Goal: Navigation & Orientation: Find specific page/section

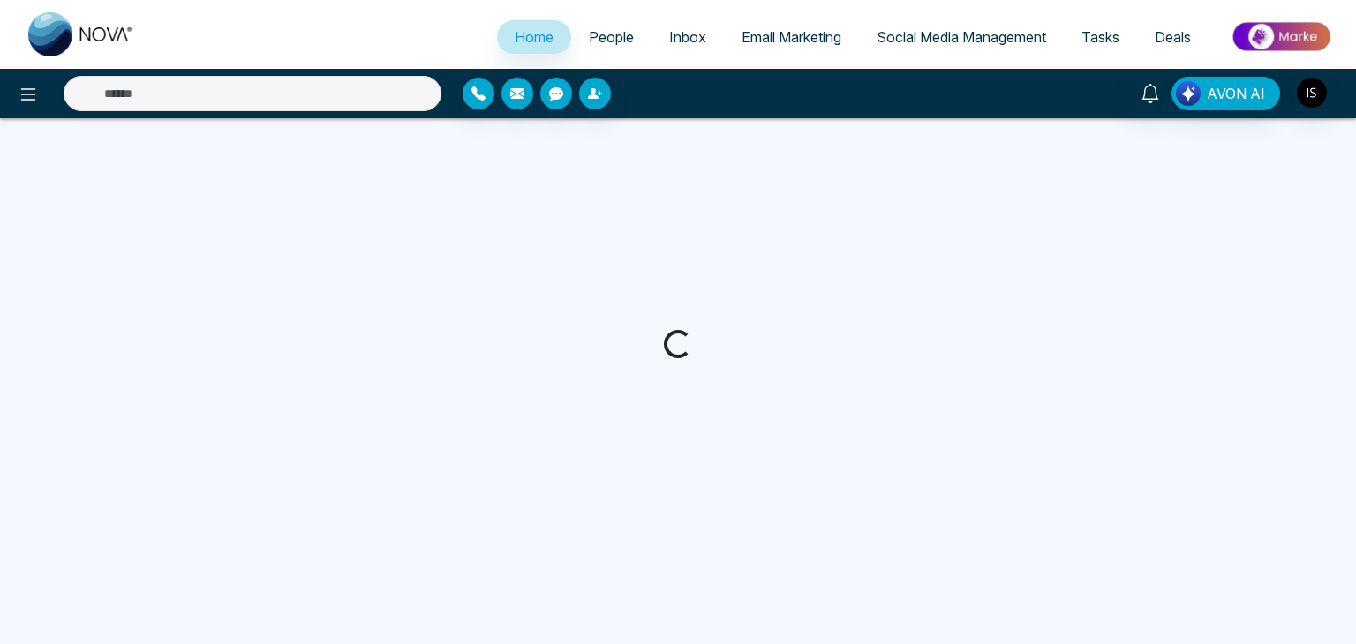
select select "*"
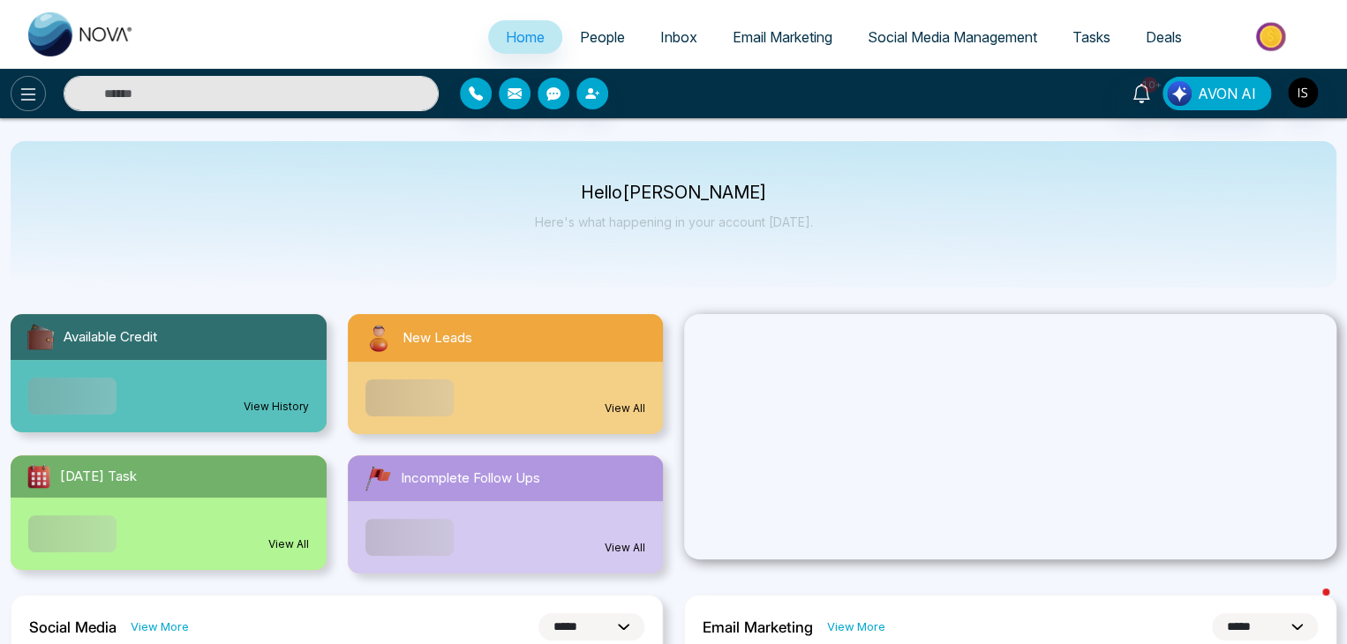
click at [32, 93] on icon at bounding box center [28, 94] width 21 height 21
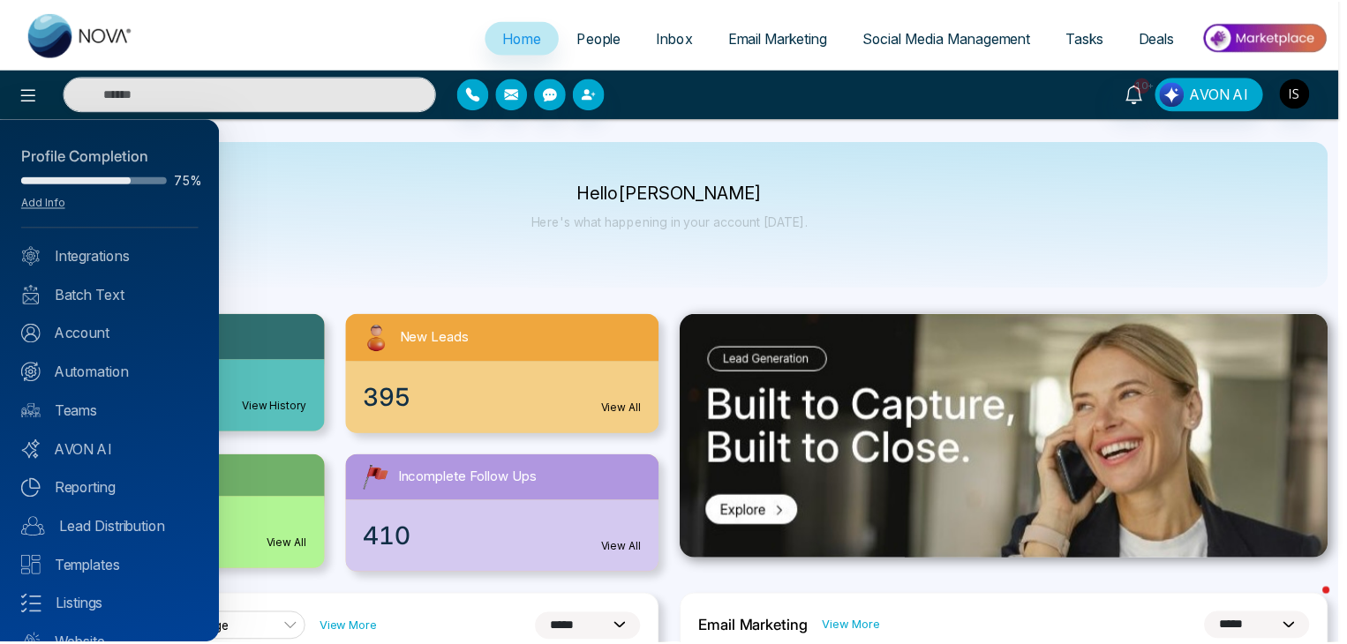
scroll to position [70, 0]
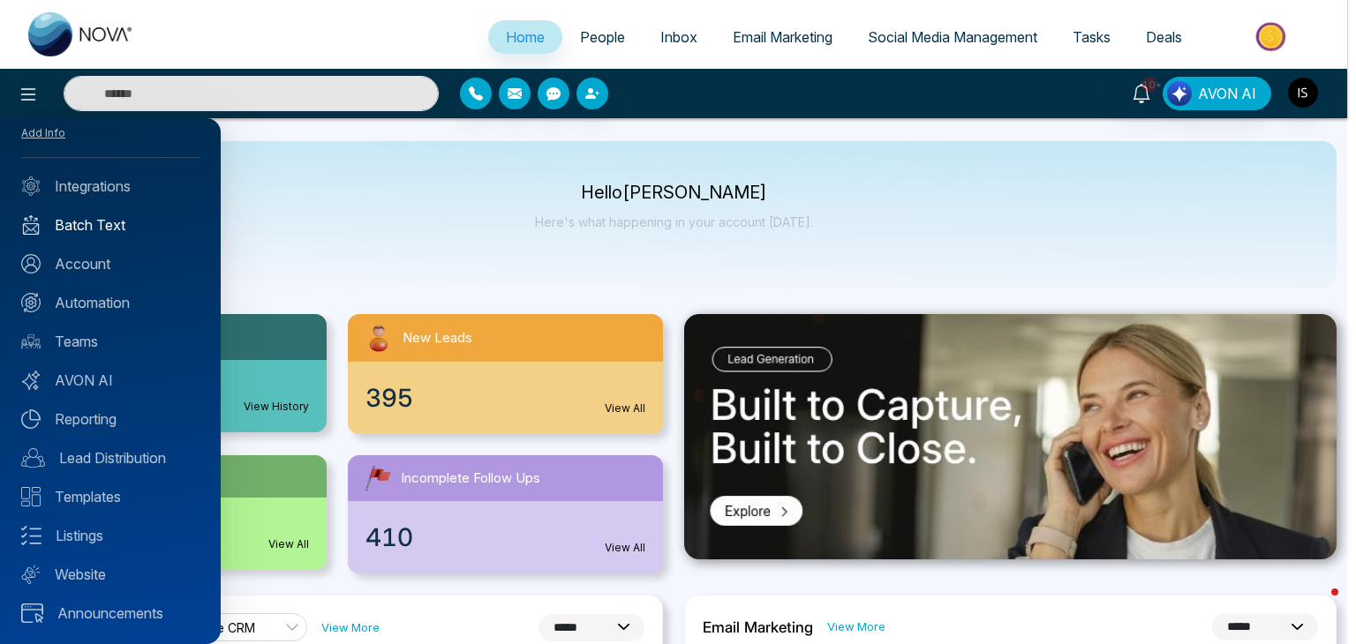
click at [126, 229] on link "Batch Text" at bounding box center [110, 225] width 178 height 21
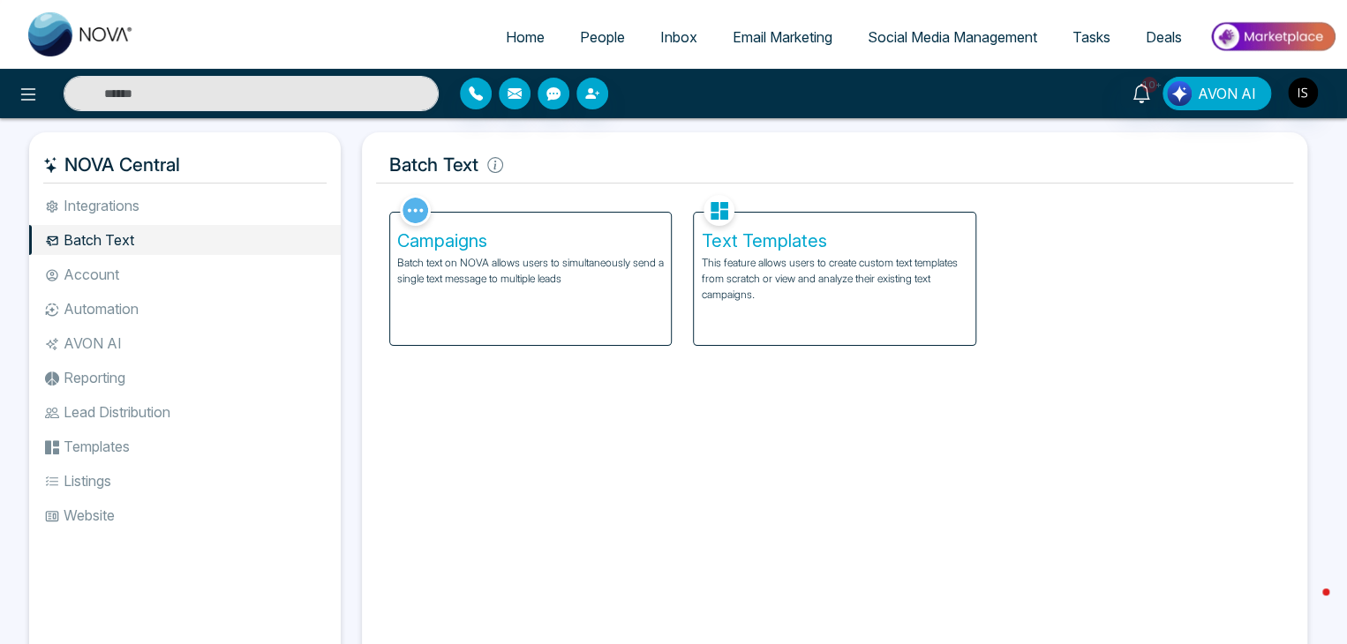
click at [504, 277] on p "Batch text on NOVA allows users to simultaneously send a single text message to…" at bounding box center [530, 271] width 267 height 32
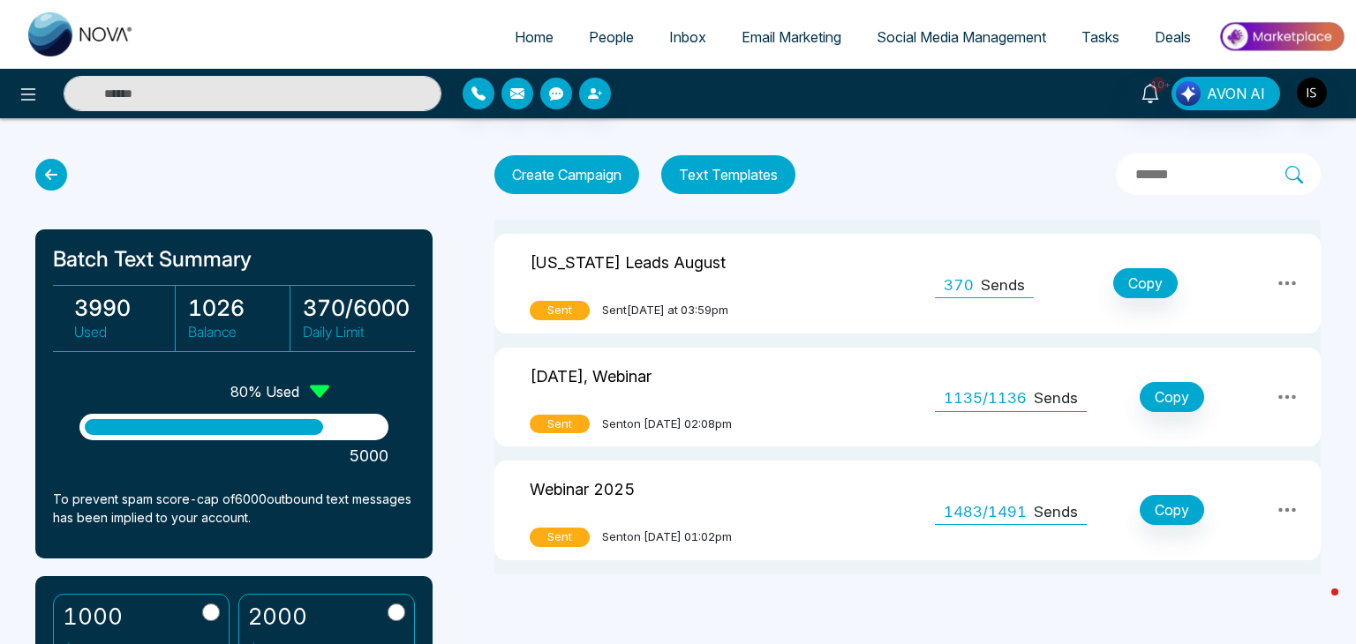
click at [781, 296] on td "Florida Leads August Sent Sent today at 03:59pm" at bounding box center [642, 284] width 297 height 100
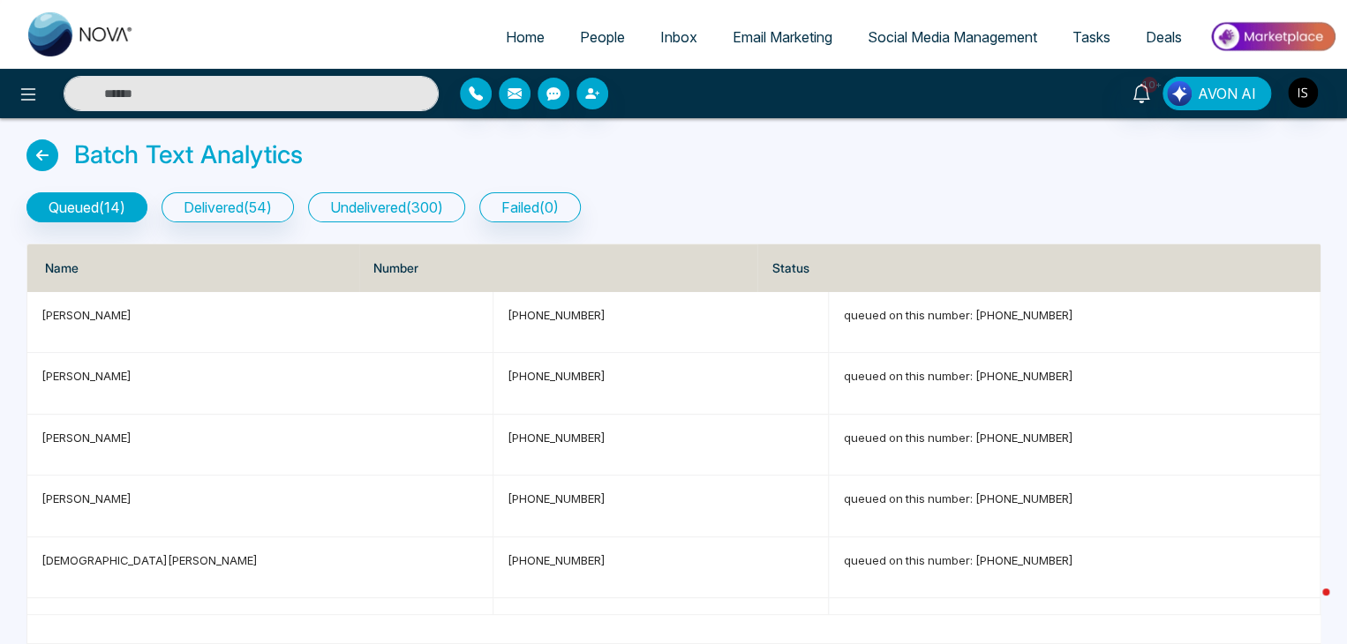
click at [413, 214] on button "undelivered ( 300 )" at bounding box center [386, 207] width 157 height 30
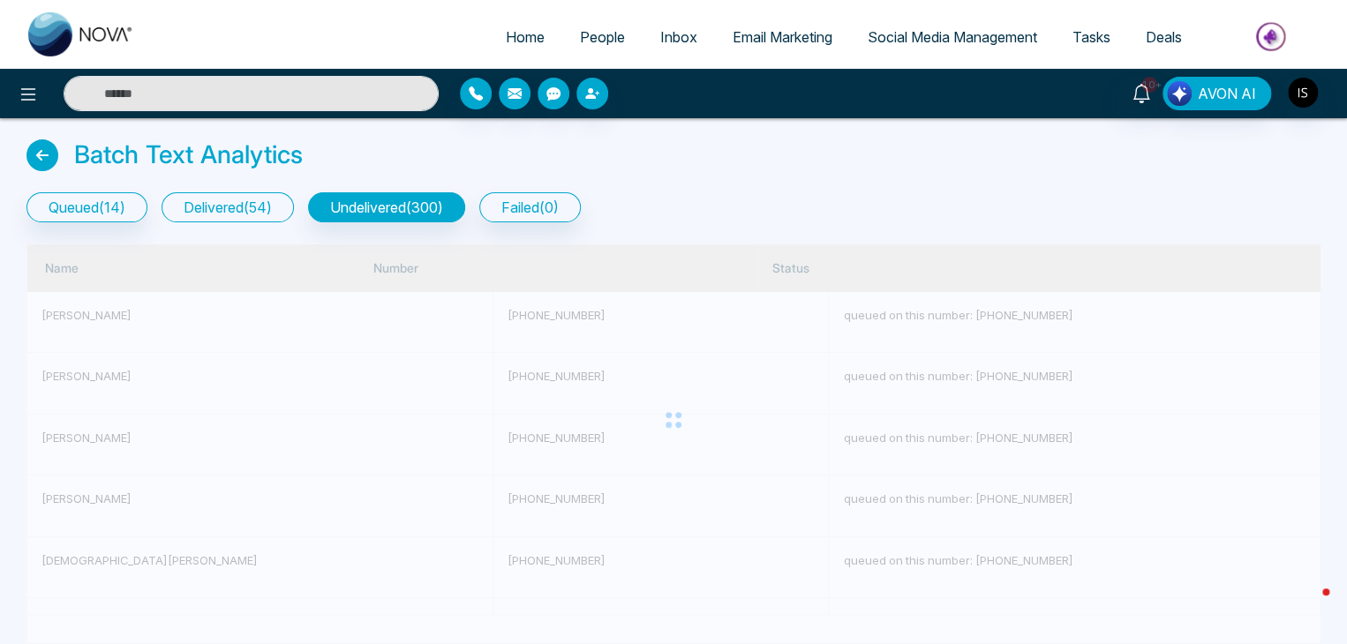
click at [287, 210] on button "delivered ( 54 )" at bounding box center [228, 207] width 132 height 30
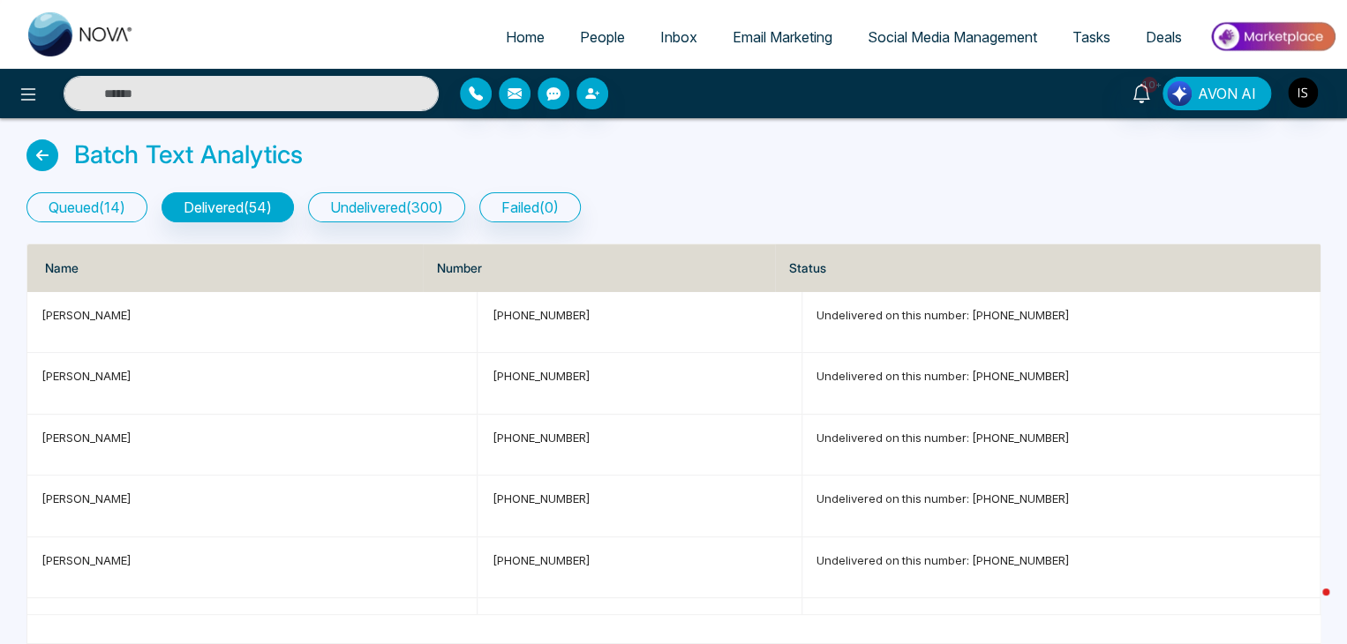
click at [106, 203] on button "queued ( 14 )" at bounding box center [86, 207] width 121 height 30
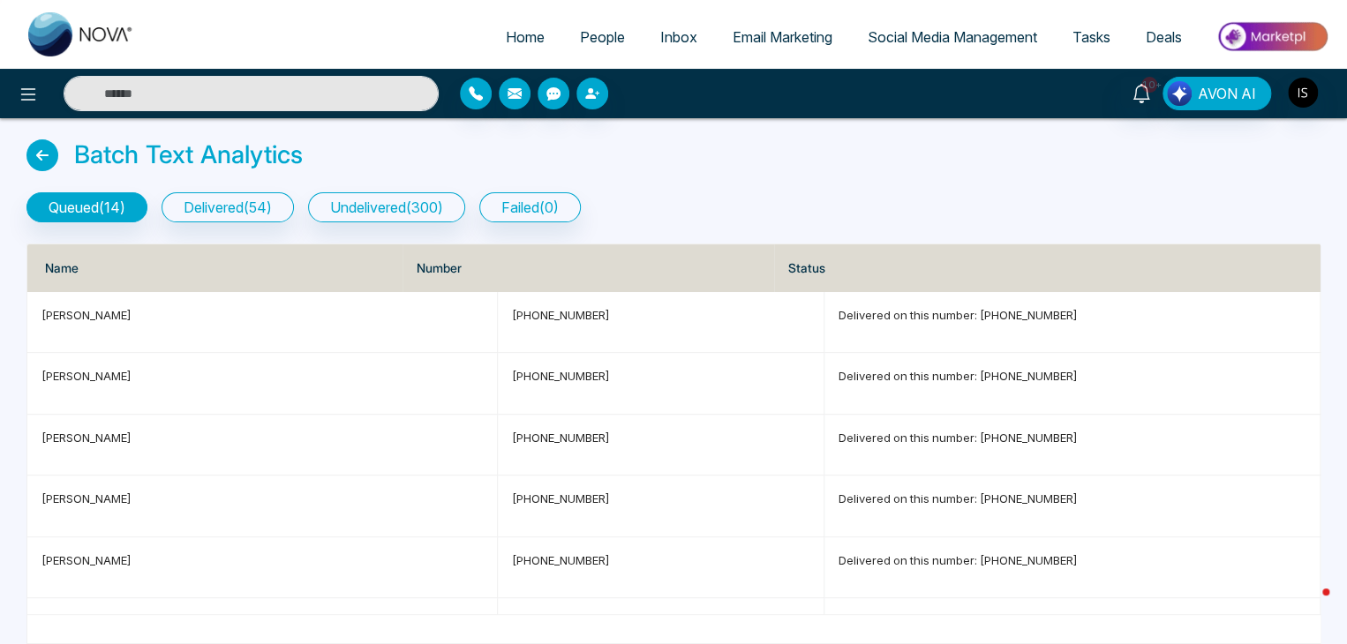
click at [57, 158] on icon at bounding box center [42, 155] width 32 height 32
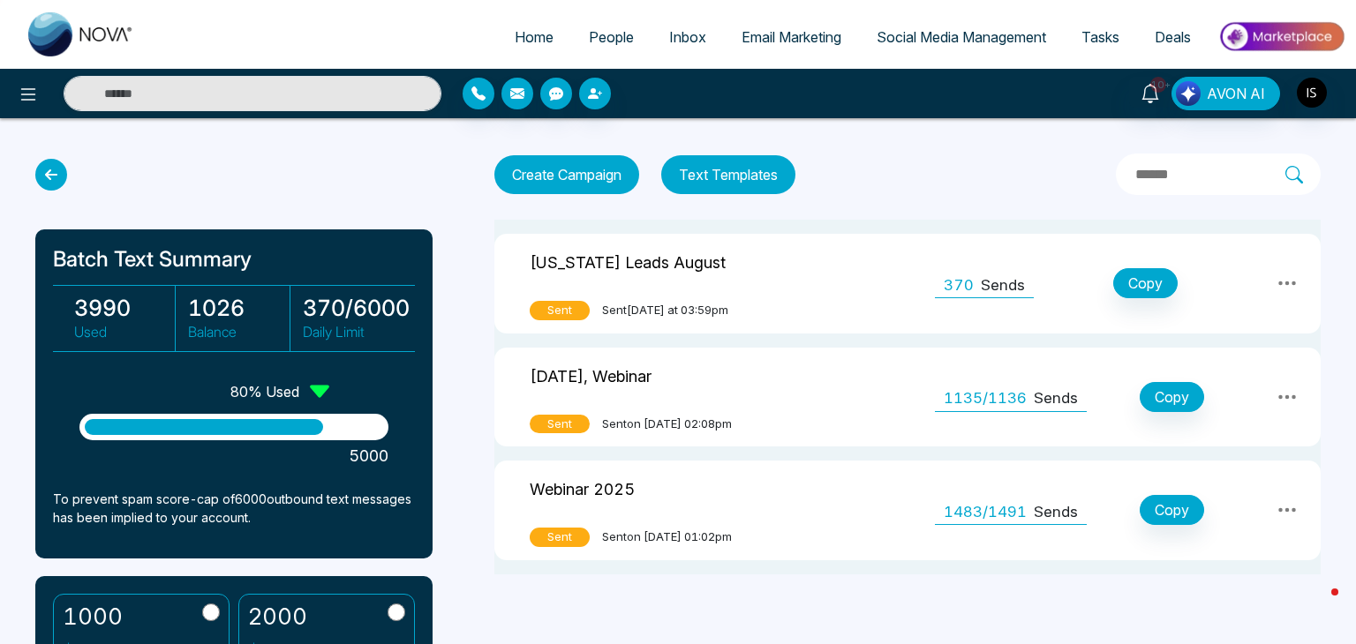
click at [527, 29] on span "Home" at bounding box center [534, 37] width 39 height 18
select select "*"
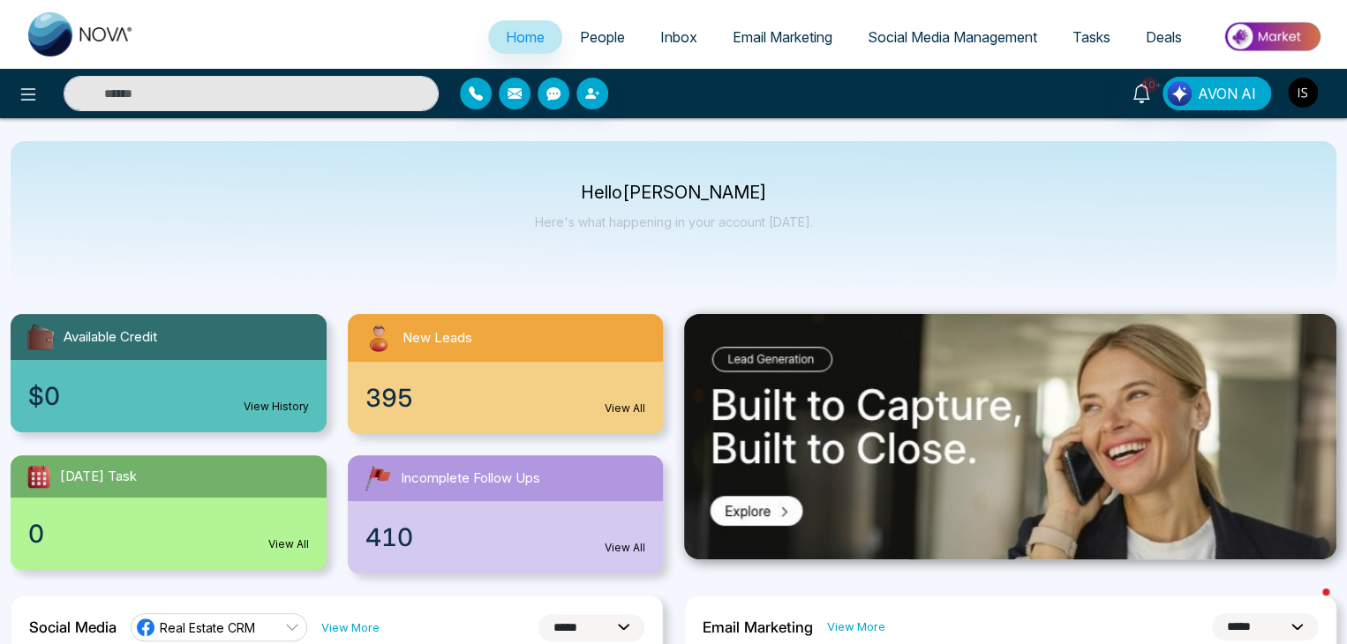
click at [1314, 84] on img "button" at bounding box center [1303, 93] width 30 height 30
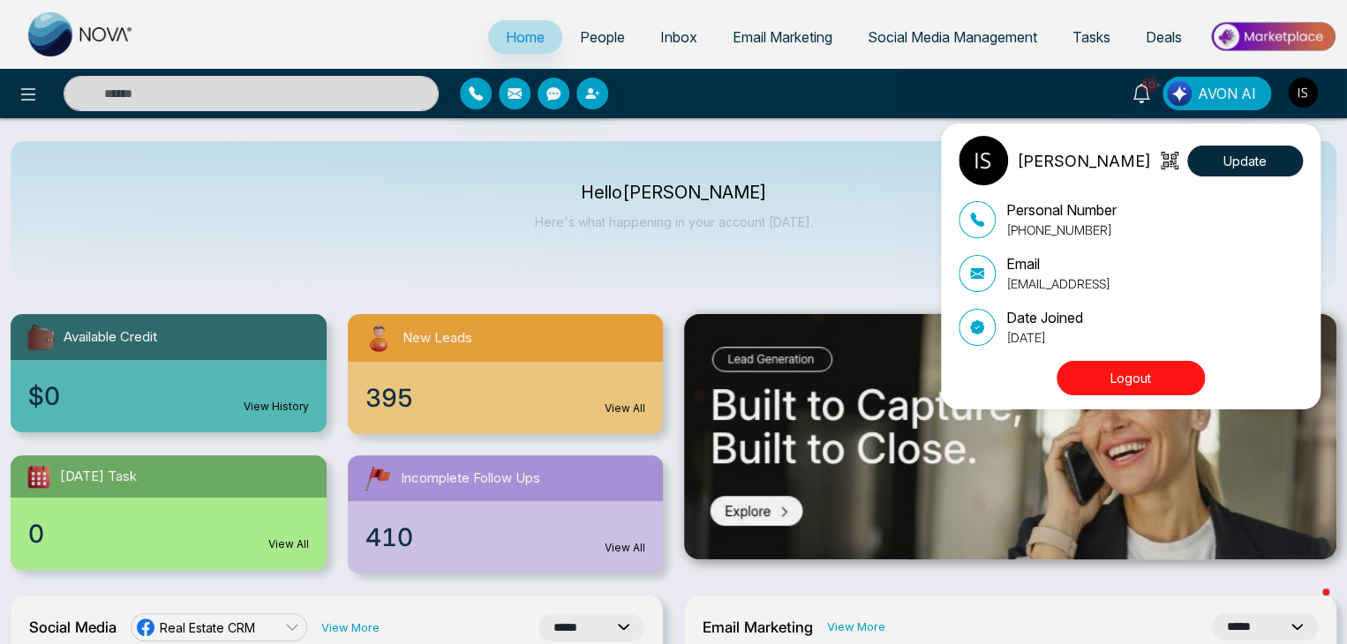
click at [1145, 379] on button "Logout" at bounding box center [1131, 378] width 148 height 34
